Goal: Task Accomplishment & Management: Use online tool/utility

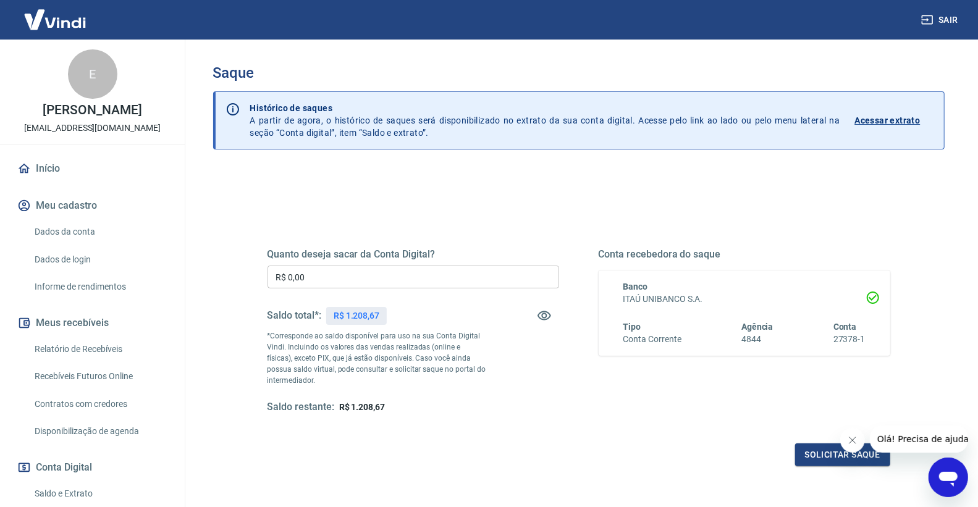
click at [324, 277] on input "R$ 0,00" at bounding box center [413, 277] width 292 height 23
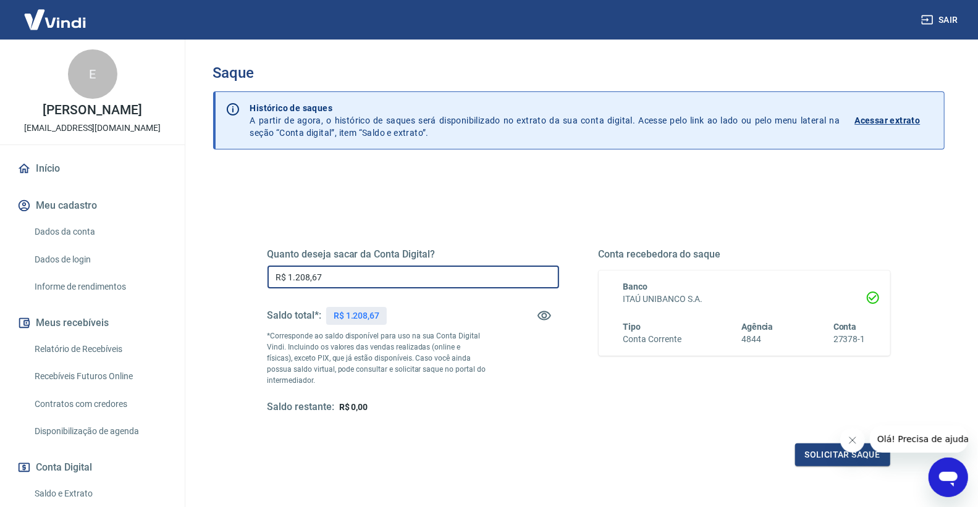
scroll to position [103, 0]
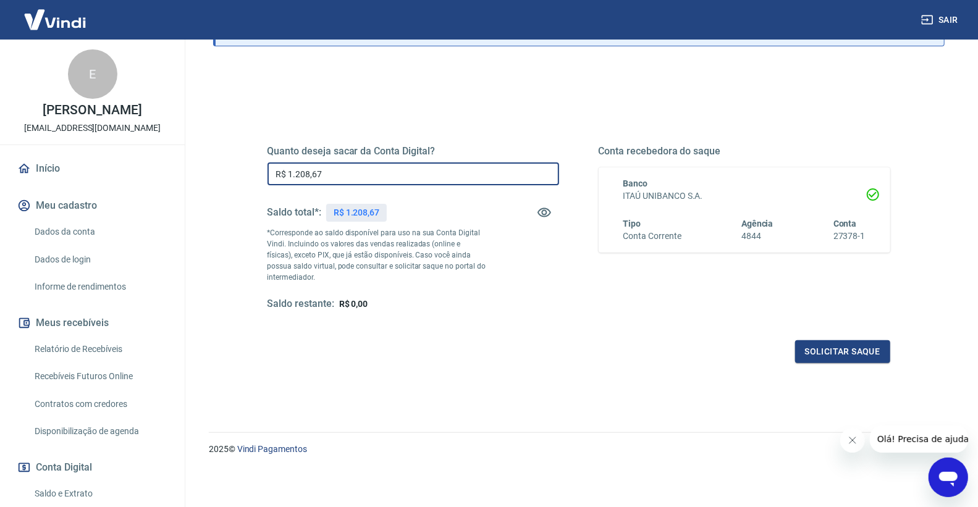
type input "R$ 1.208,67"
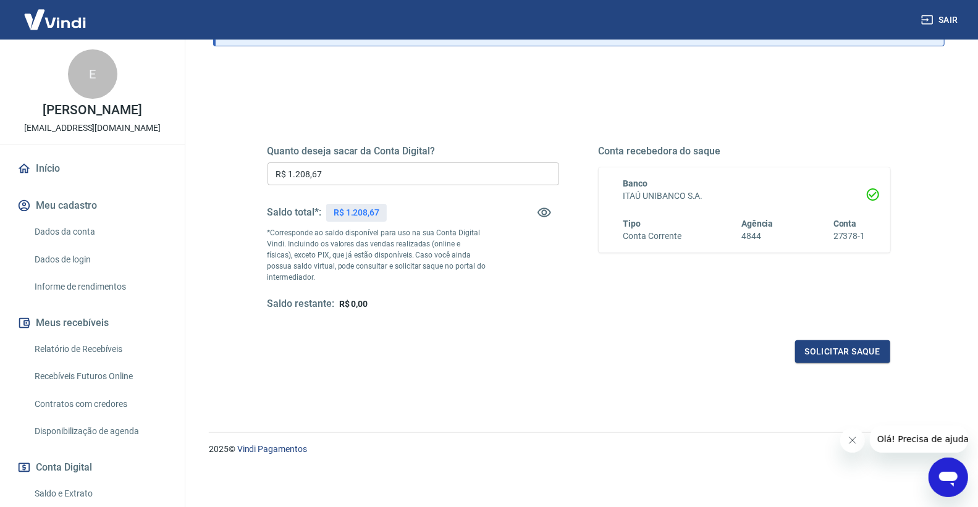
click at [825, 363] on div "Quanto deseja sacar da Conta Digital? R$ 1.208,67 ​ Saldo total*: R$ 1.208,67 *…" at bounding box center [579, 234] width 652 height 287
click at [821, 356] on button "Solicitar saque" at bounding box center [842, 351] width 95 height 23
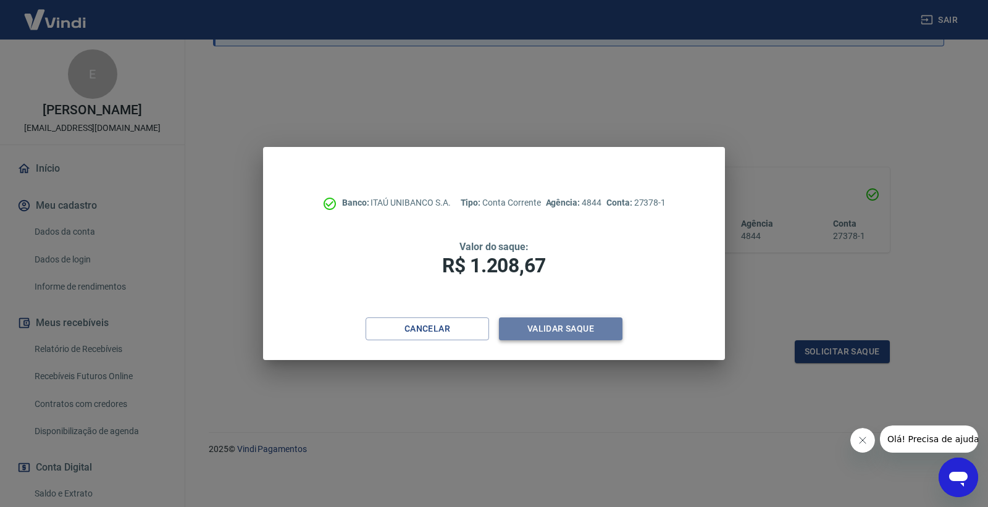
click at [545, 330] on button "Validar saque" at bounding box center [561, 328] width 124 height 23
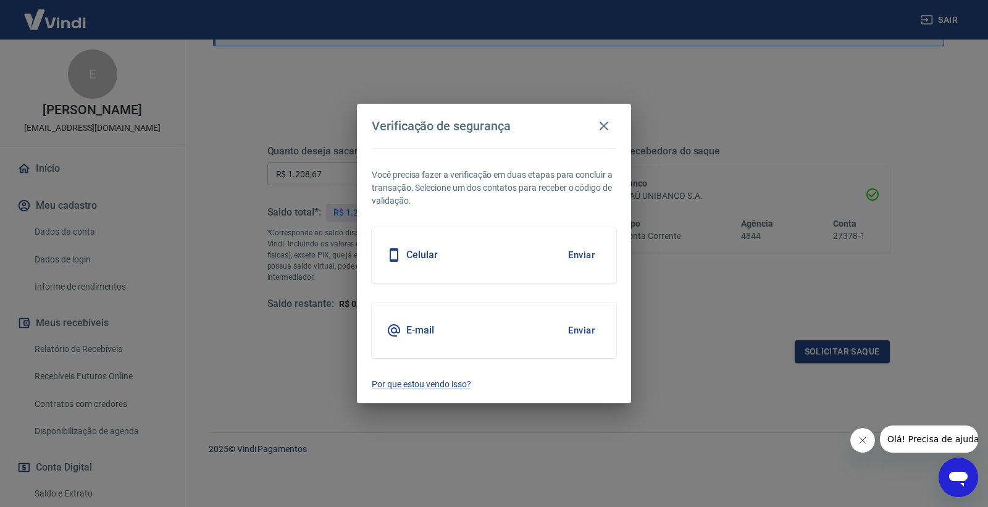
click at [589, 332] on button "Enviar" at bounding box center [581, 330] width 40 height 26
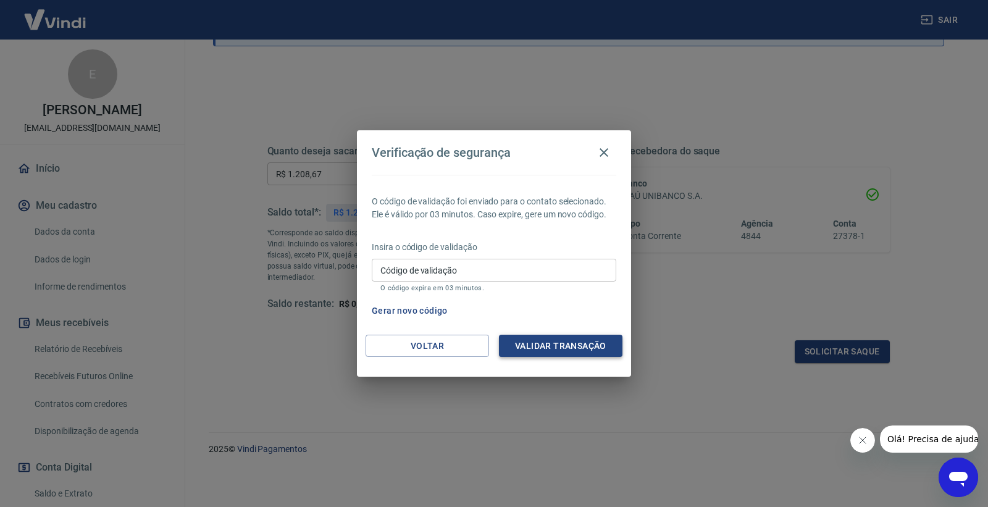
click at [565, 340] on button "Validar transação" at bounding box center [561, 346] width 124 height 23
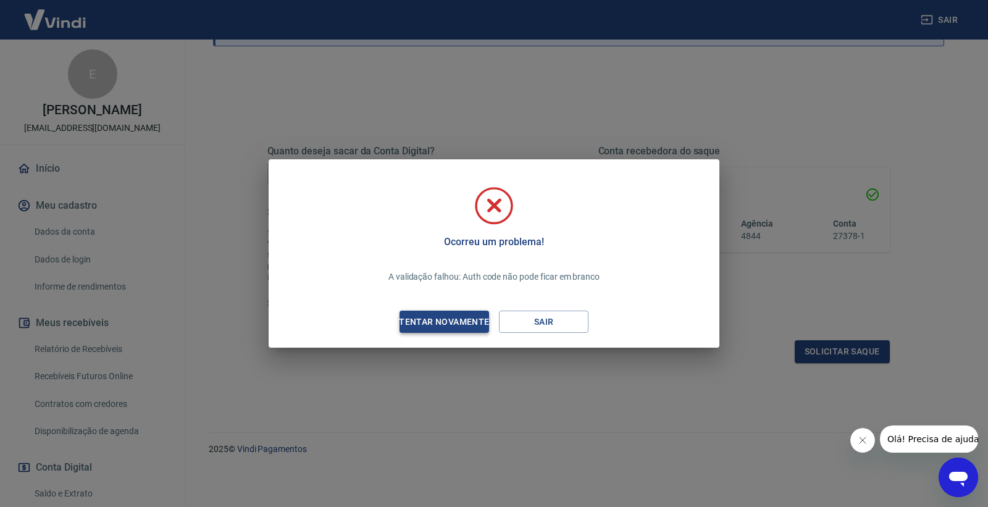
click at [434, 329] on button "Tentar novamente" at bounding box center [445, 322] width 90 height 23
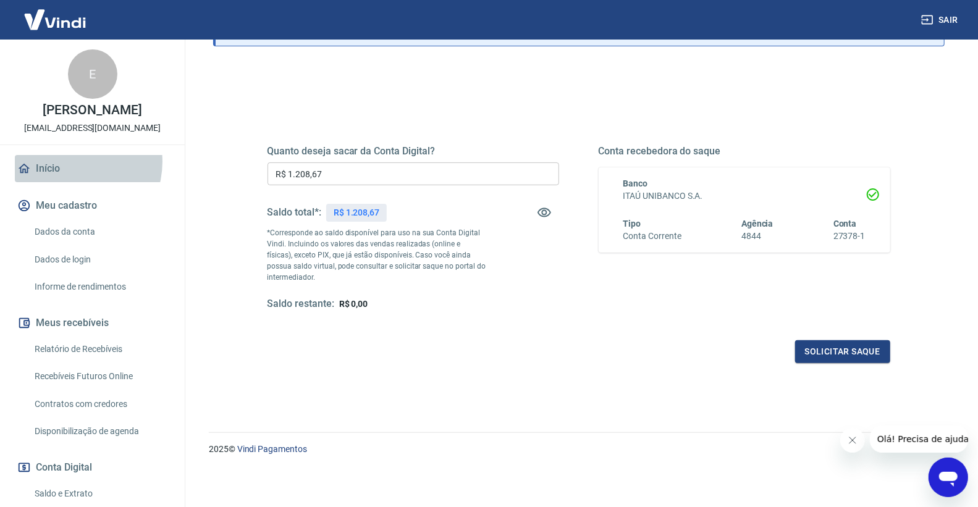
click at [72, 162] on link "Início" at bounding box center [92, 168] width 155 height 27
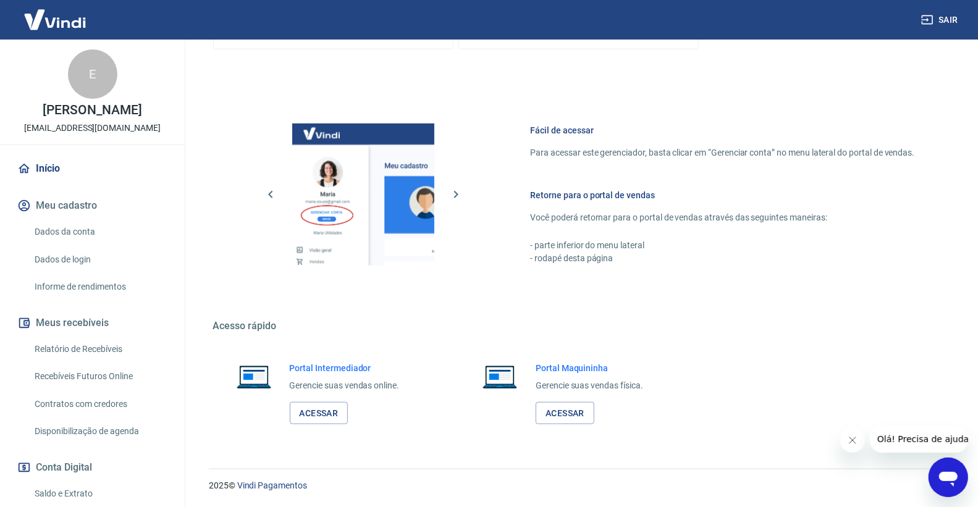
scroll to position [455, 0]
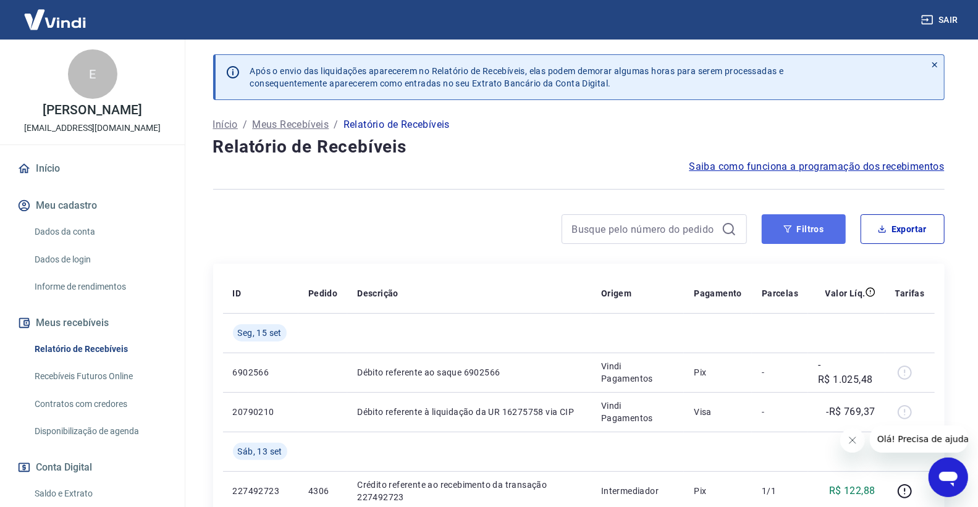
click at [799, 226] on button "Filtros" at bounding box center [804, 229] width 84 height 30
